Goal: Transaction & Acquisition: Purchase product/service

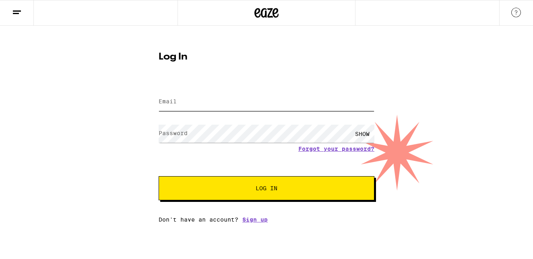
type input "[EMAIL_ADDRESS][DOMAIN_NAME]"
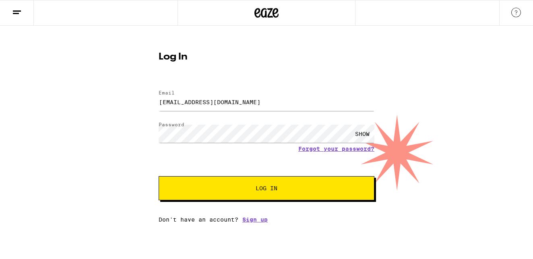
click at [277, 186] on button "Log In" at bounding box center [267, 188] width 216 height 24
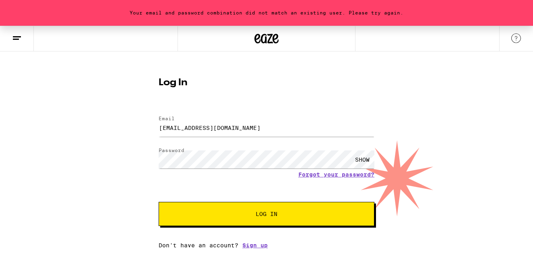
click at [226, 201] on form "Email Email mgeistman@gmail.com Password Password SHOW Forgot your password? Lo…" at bounding box center [267, 167] width 216 height 118
click at [225, 215] on span "Log In" at bounding box center [266, 214] width 151 height 6
click at [159, 202] on button "Log In" at bounding box center [267, 214] width 216 height 24
click at [361, 176] on link "Forgot your password?" at bounding box center [336, 174] width 76 height 6
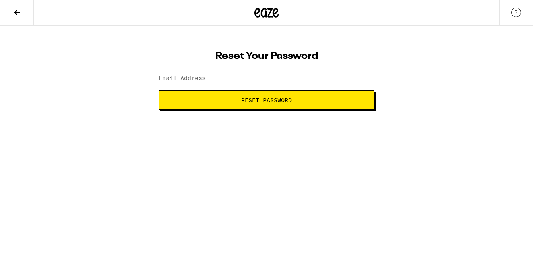
type input "mgeistman@gmail.com"
click at [276, 108] on button "Reset Password" at bounding box center [267, 100] width 216 height 19
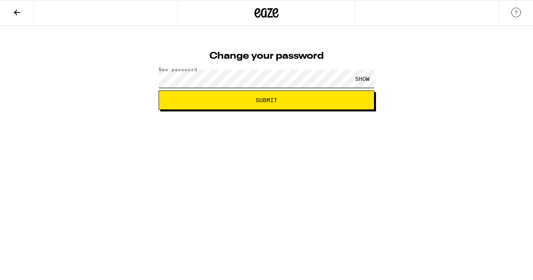
click at [159, 91] on button "Submit" at bounding box center [267, 100] width 216 height 19
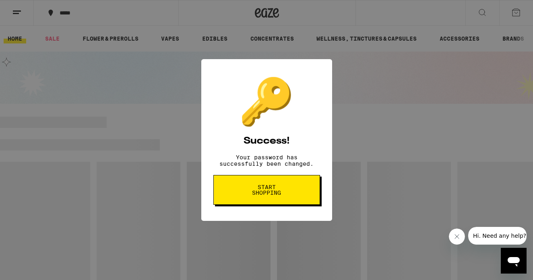
click at [270, 196] on span "Start shopping" at bounding box center [266, 189] width 41 height 11
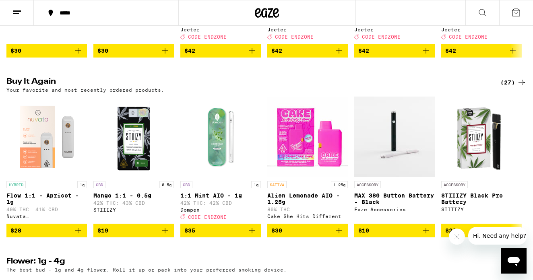
scroll to position [415, 0]
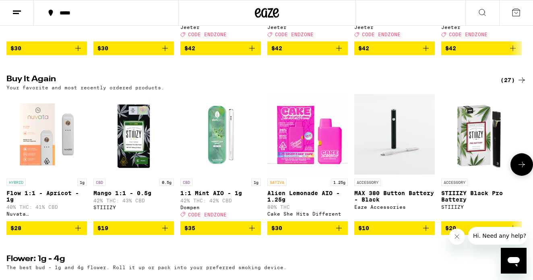
click at [21, 233] on span "$28" at bounding box center [46, 228] width 72 height 10
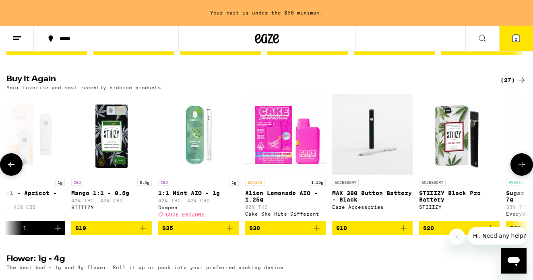
scroll to position [0, 26]
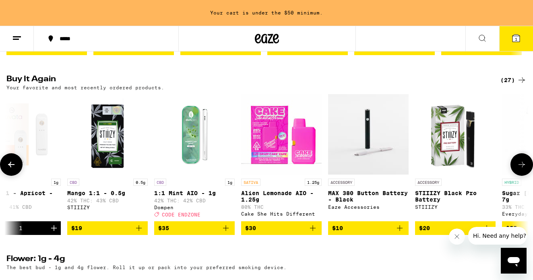
click at [103, 235] on button "$19" at bounding box center [107, 228] width 80 height 14
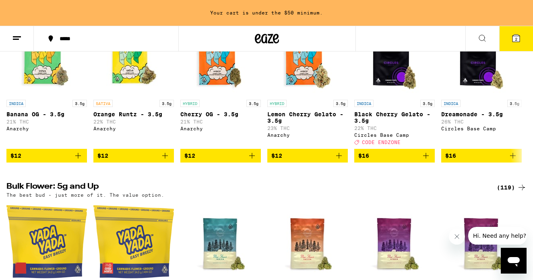
scroll to position [710, 0]
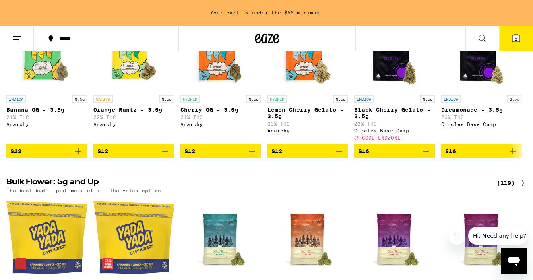
click at [516, 15] on div "Your cart is under the $50 minimum." at bounding box center [266, 13] width 533 height 26
click at [517, 39] on icon at bounding box center [515, 38] width 7 height 7
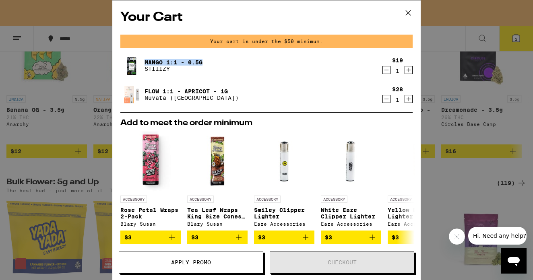
click at [410, 69] on icon "Increment" at bounding box center [408, 70] width 7 height 10
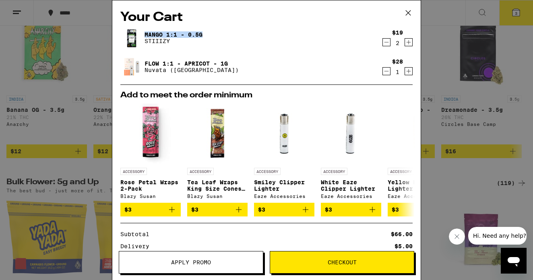
click at [344, 257] on button "Checkout" at bounding box center [342, 262] width 144 height 23
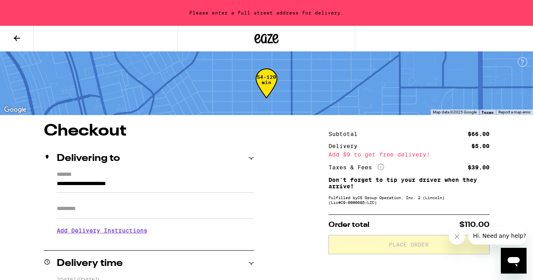
click at [57, 184] on input "**********" at bounding box center [155, 186] width 197 height 14
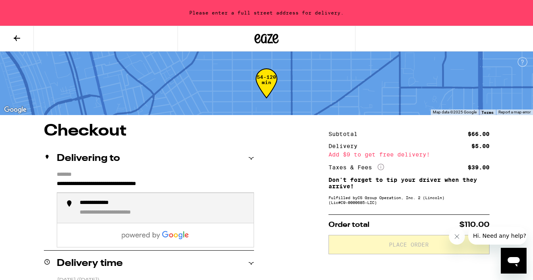
click at [82, 214] on div "**********" at bounding box center [125, 213] width 91 height 8
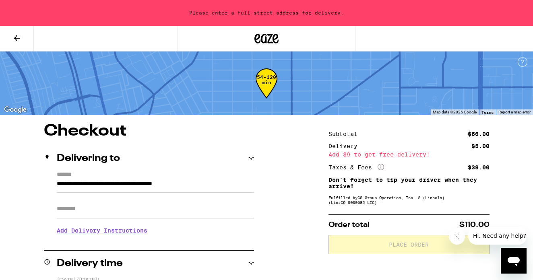
type input "**********"
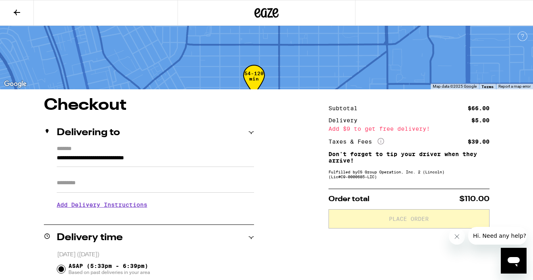
click at [96, 211] on h3 "Add Delivery Instructions" at bounding box center [155, 205] width 197 height 19
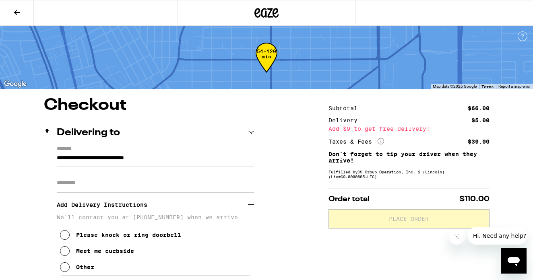
click at [118, 185] on input "Apt/Suite" at bounding box center [155, 182] width 197 height 19
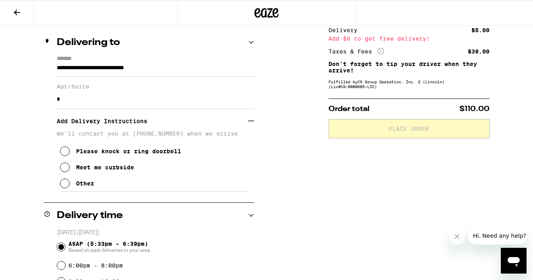
scroll to position [91, 0]
type input "*"
click at [110, 187] on div "Please knock or ring doorbell Meet me curbside Other" at bounding box center [155, 163] width 197 height 55
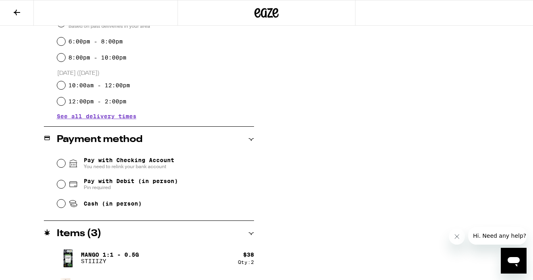
scroll to position [316, 0]
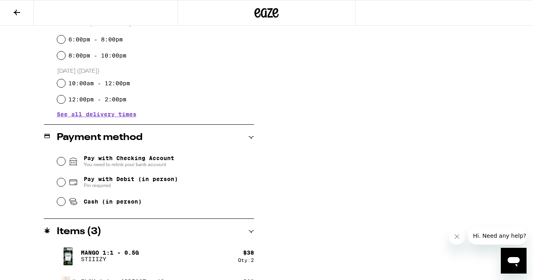
click at [108, 181] on span "Pay with Debit (in person)" at bounding box center [131, 179] width 94 height 6
click at [65, 181] on input "Pay with Debit (in person) Pin required" at bounding box center [61, 182] width 8 height 8
radio input "true"
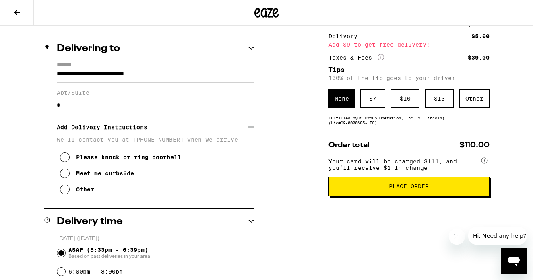
scroll to position [112, 0]
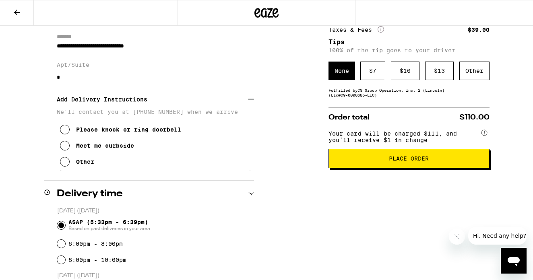
click at [417, 161] on span "Place Order" at bounding box center [409, 159] width 40 height 6
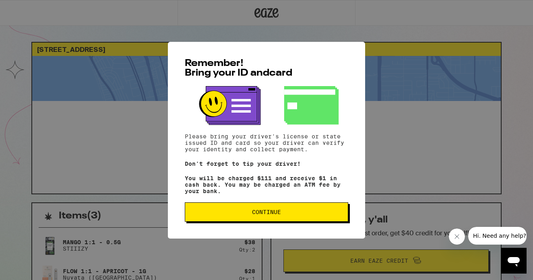
click at [328, 215] on span "Continue" at bounding box center [267, 212] width 150 height 6
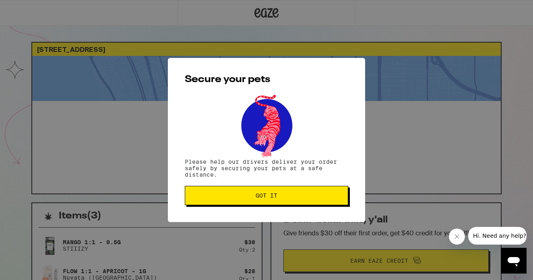
click at [313, 198] on span "Got it" at bounding box center [267, 196] width 150 height 6
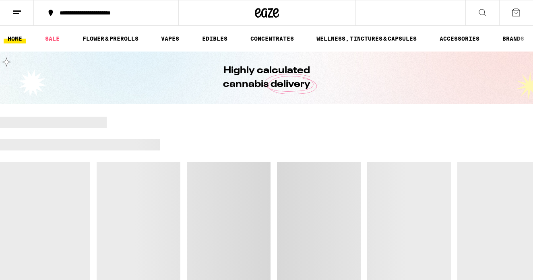
click at [517, 12] on icon at bounding box center [516, 13] width 10 height 10
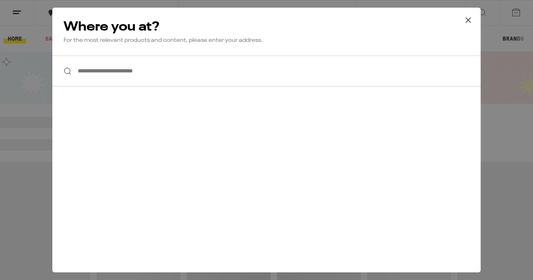
click at [0, 141] on div "**********" at bounding box center [266, 140] width 533 height 280
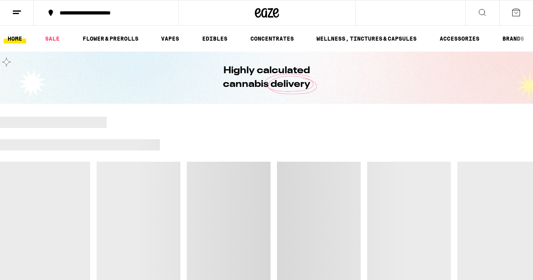
click at [14, 37] on link "HOME" at bounding box center [15, 39] width 23 height 10
